Goal: Task Accomplishment & Management: Use online tool/utility

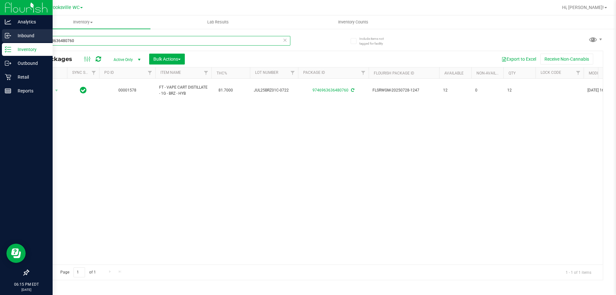
drag, startPoint x: 97, startPoint y: 41, endPoint x: 0, endPoint y: 41, distance: 97.2
click at [0, 41] on div "Analytics Inbound Inventory Outbound Retail Reports 06:15 PM EDT [DATE] 09/24 […" at bounding box center [308, 147] width 616 height 295
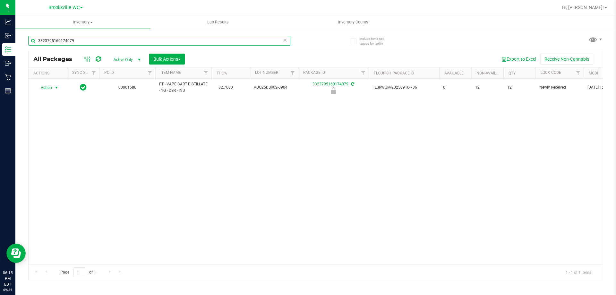
type input "3323795160174079"
click at [46, 89] on span "Action" at bounding box center [43, 87] width 17 height 9
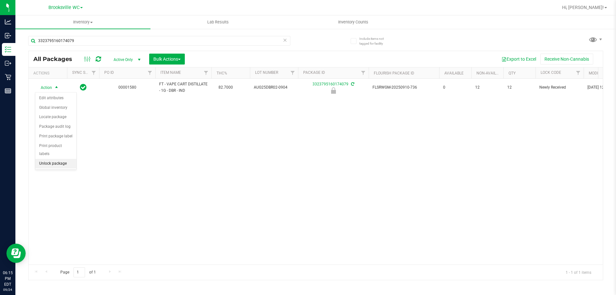
click at [50, 159] on li "Unlock package" at bounding box center [55, 164] width 41 height 10
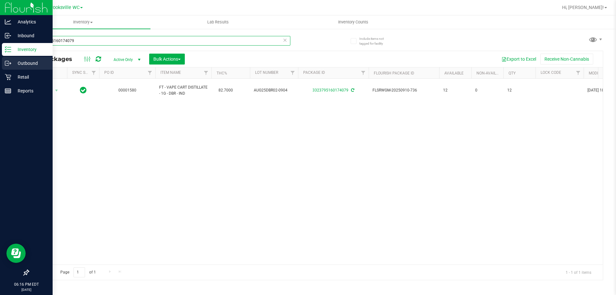
drag, startPoint x: 95, startPoint y: 40, endPoint x: 0, endPoint y: 58, distance: 96.3
click at [0, 56] on div "Analytics Inbound Inventory Outbound Retail Reports 06:16 PM EDT [DATE] 09/24 […" at bounding box center [308, 147] width 616 height 295
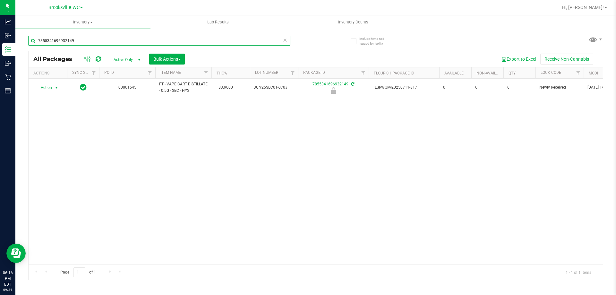
type input "7855341696932149"
click at [46, 87] on span "Action" at bounding box center [43, 87] width 17 height 9
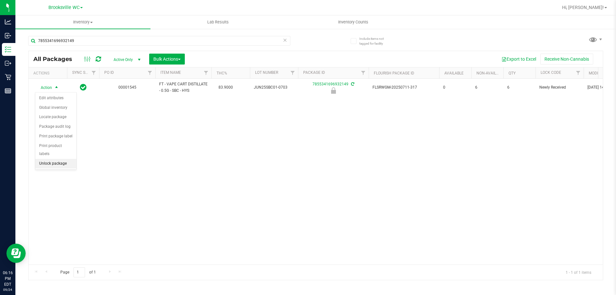
click at [56, 159] on li "Unlock package" at bounding box center [55, 164] width 41 height 10
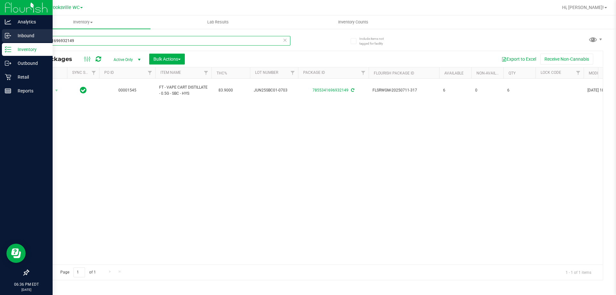
drag, startPoint x: 89, startPoint y: 39, endPoint x: 0, endPoint y: 37, distance: 88.8
click at [0, 37] on div "Analytics Inbound Inventory Outbound Retail Reports 06:36 PM EDT [DATE] 09/24 […" at bounding box center [308, 147] width 616 height 295
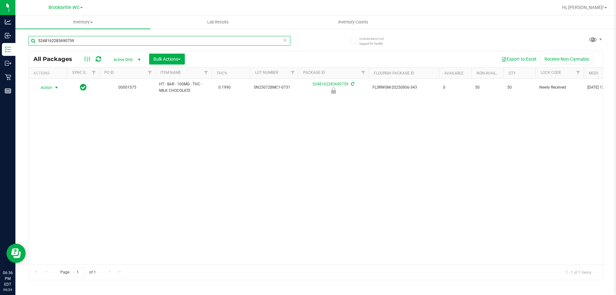
type input "5248162283690759"
click at [46, 87] on span "Action" at bounding box center [43, 87] width 17 height 9
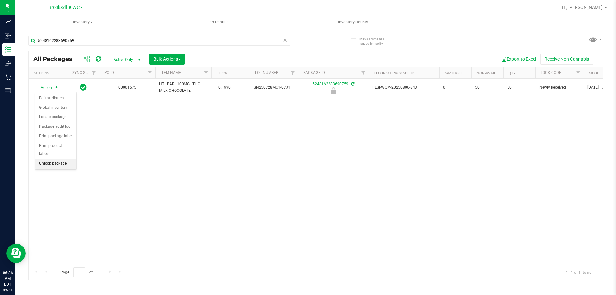
click at [57, 159] on li "Unlock package" at bounding box center [55, 164] width 41 height 10
